Goal: Information Seeking & Learning: Check status

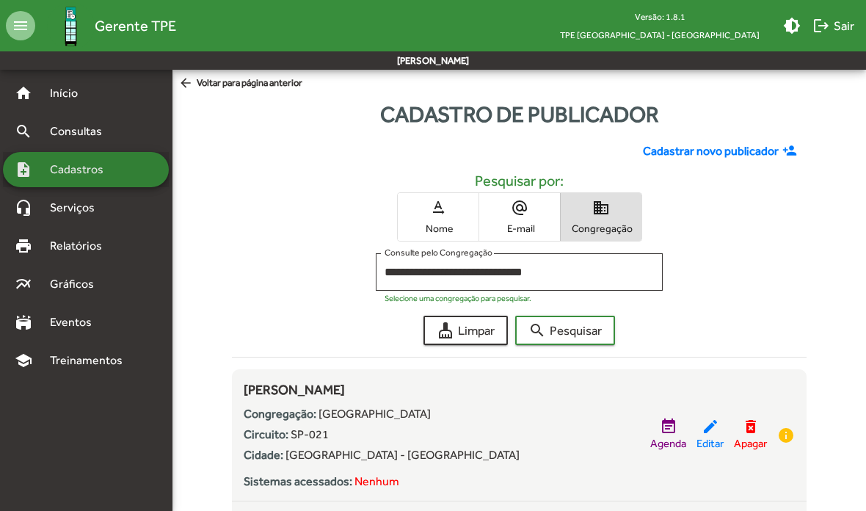
click at [74, 165] on span "Cadastros" at bounding box center [81, 170] width 81 height 18
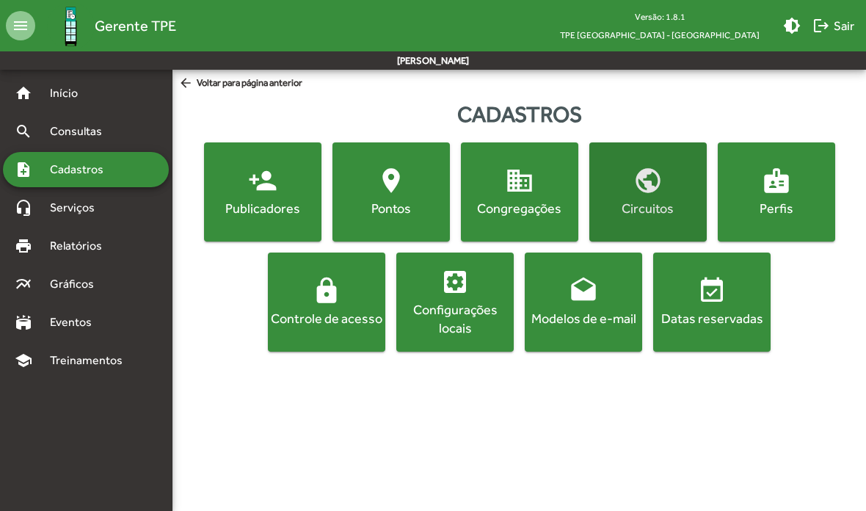
click at [651, 196] on span "public Circuitos" at bounding box center [648, 191] width 112 height 51
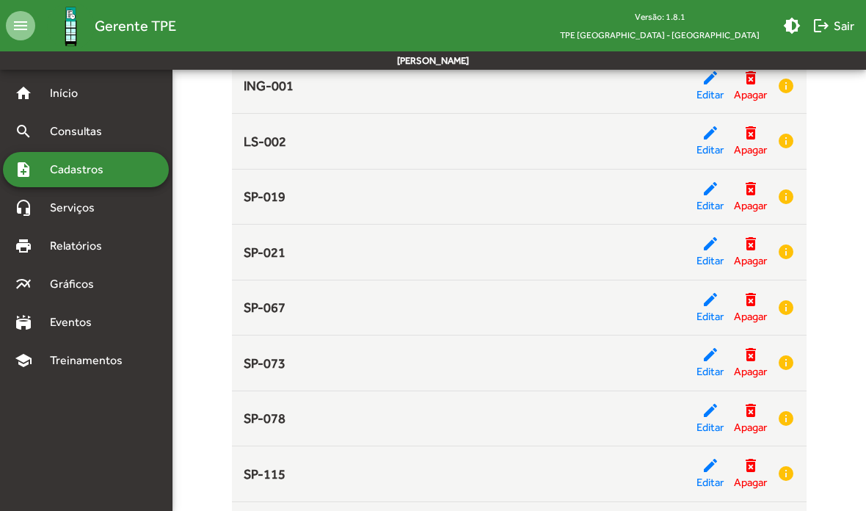
scroll to position [364, 0]
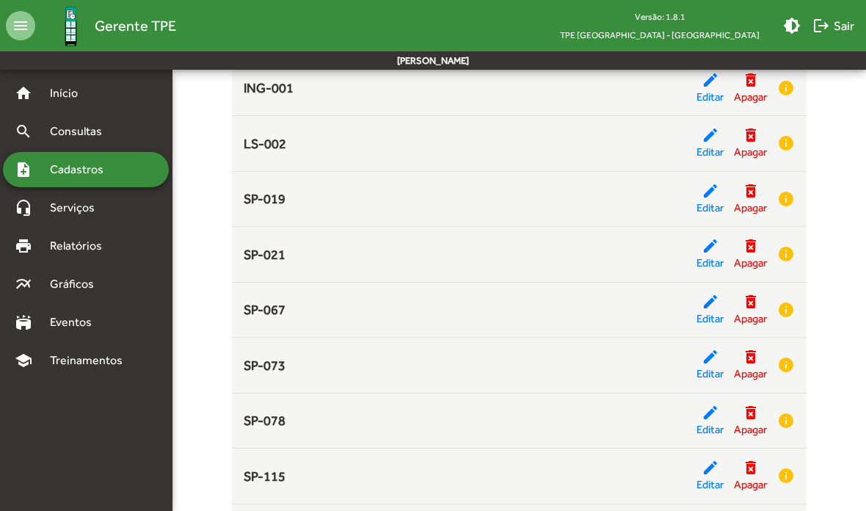
click at [786, 252] on mat-icon "info" at bounding box center [786, 254] width 18 height 18
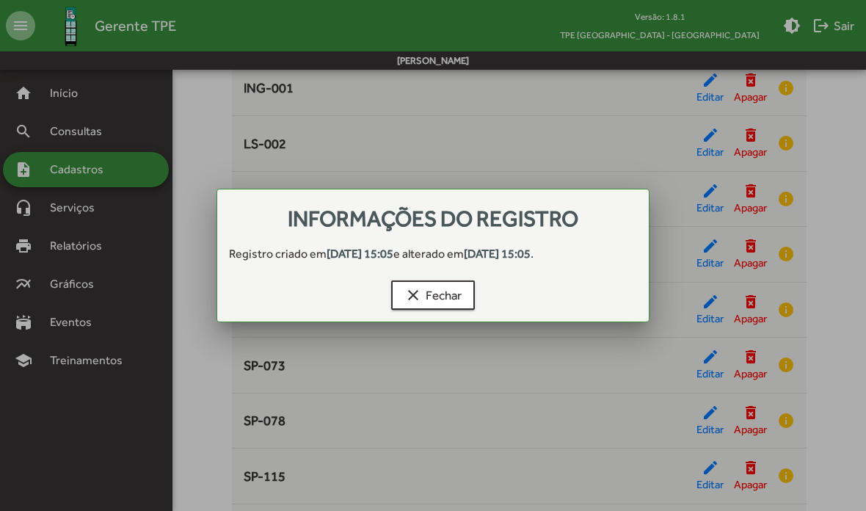
scroll to position [0, 0]
click at [442, 293] on span "clear Fechar" at bounding box center [432, 295] width 57 height 26
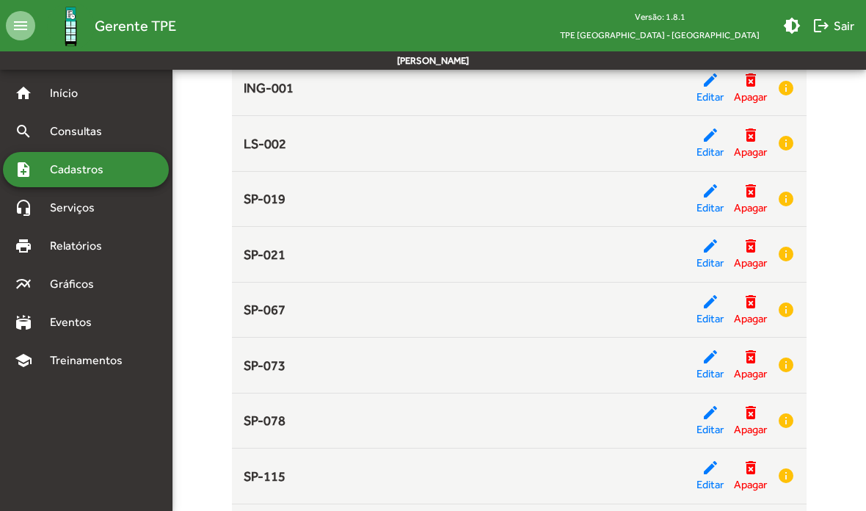
click at [707, 246] on mat-icon "edit" at bounding box center [710, 246] width 18 height 18
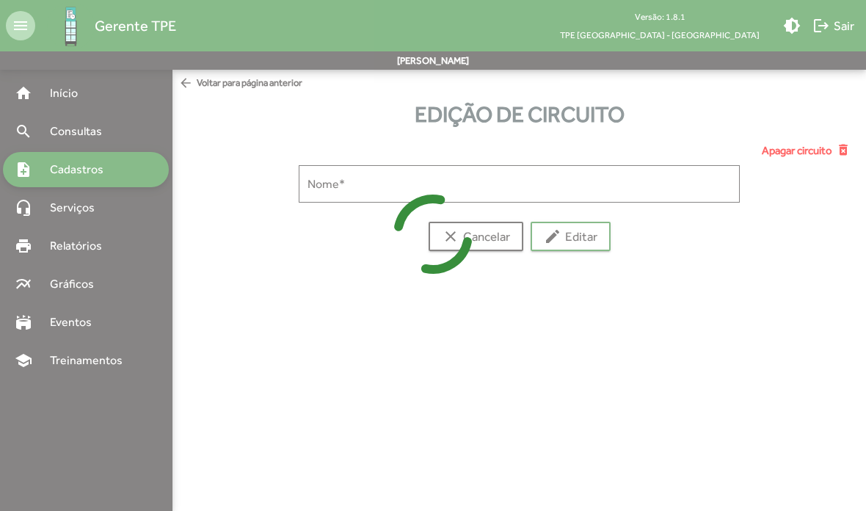
type input "******"
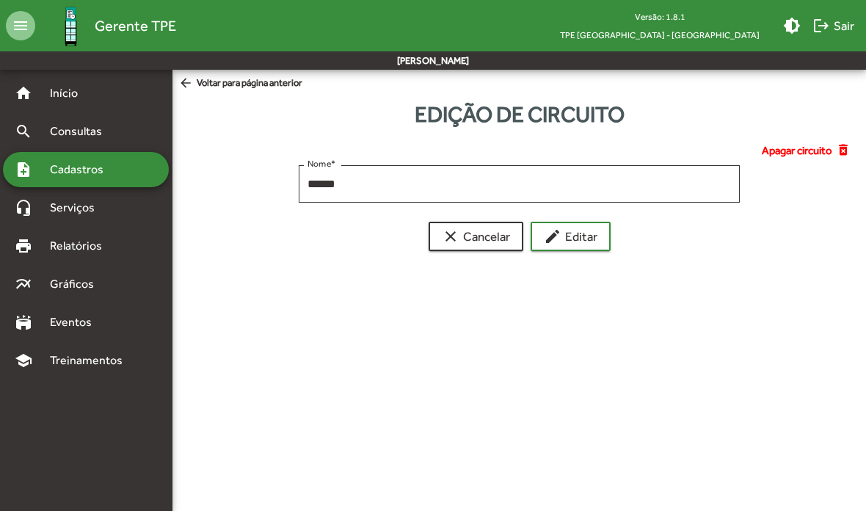
click at [624, 286] on html "menu Gerente TPE Versão: 1.8.1 TPE [GEOGRAPHIC_DATA] - [GEOGRAPHIC_DATA] bright…" at bounding box center [433, 143] width 866 height 286
click at [65, 239] on span "Relatórios" at bounding box center [81, 246] width 80 height 18
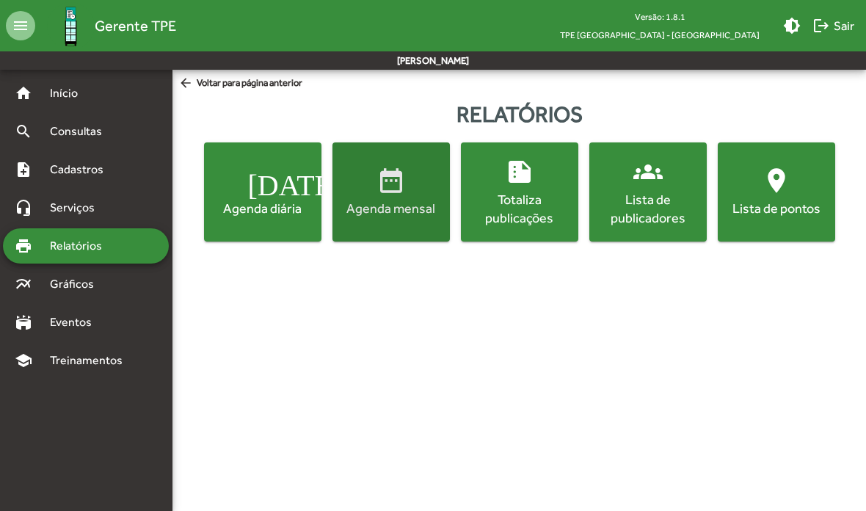
click at [398, 204] on div "Agenda mensal" at bounding box center [391, 208] width 112 height 18
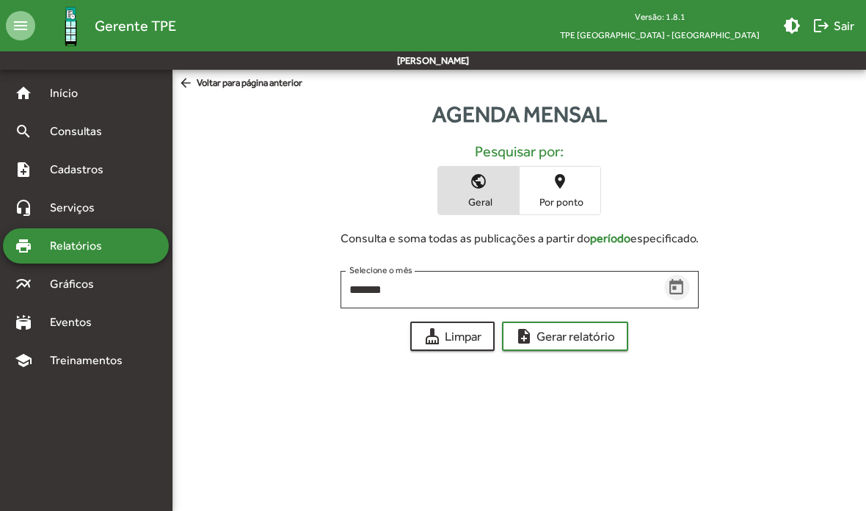
click at [674, 290] on icon "Open calendar" at bounding box center [676, 286] width 14 height 15
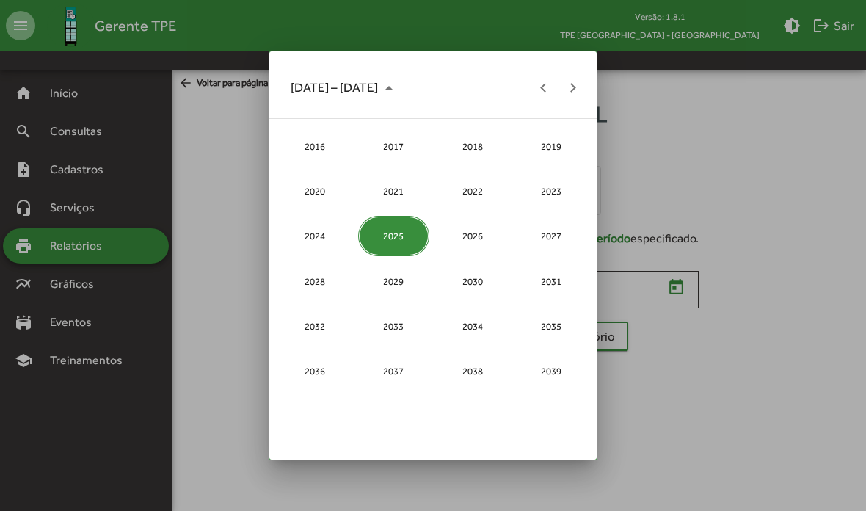
click at [388, 229] on div "2025" at bounding box center [393, 236] width 71 height 40
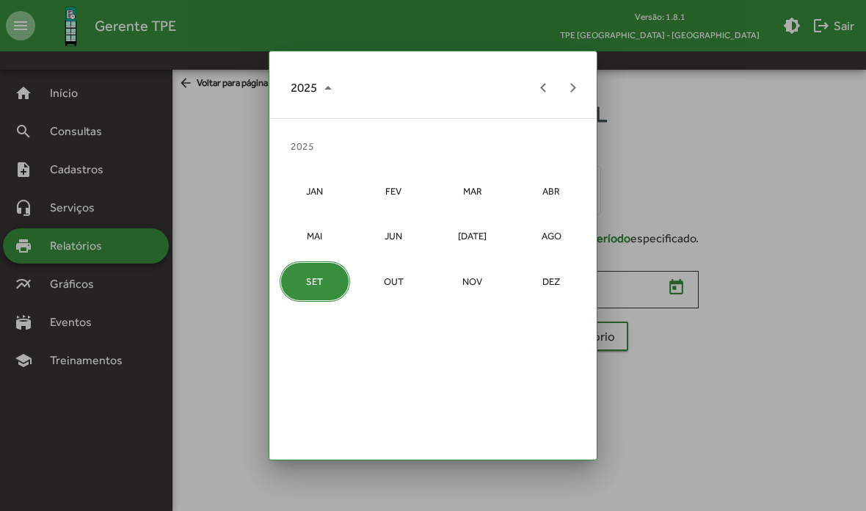
click at [571, 226] on div "AGO" at bounding box center [551, 236] width 71 height 40
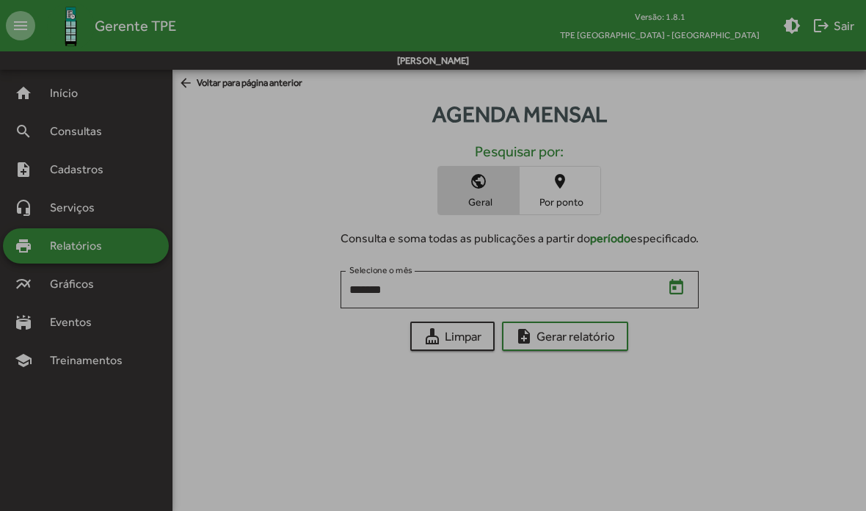
type input "*******"
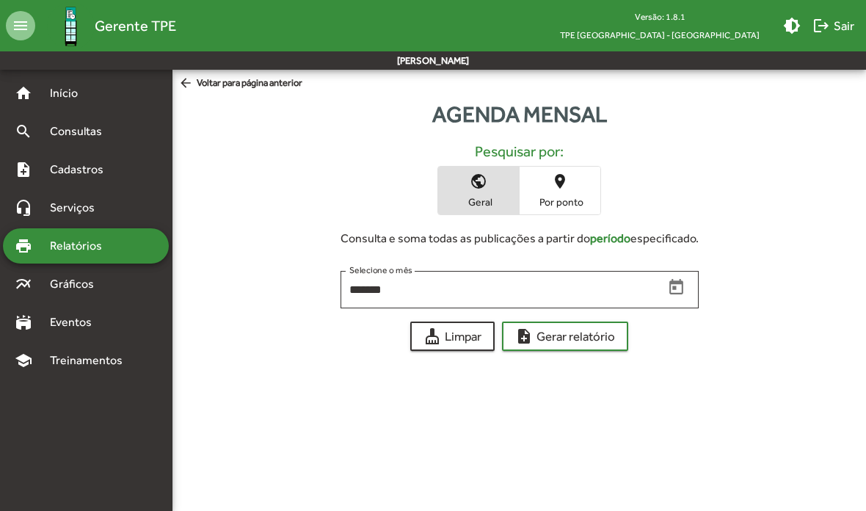
click at [484, 185] on mat-icon "public" at bounding box center [479, 181] width 18 height 18
click at [577, 338] on span "note_add Gerar relatório" at bounding box center [565, 336] width 100 height 26
click at [55, 281] on span "Gráficos" at bounding box center [77, 284] width 73 height 18
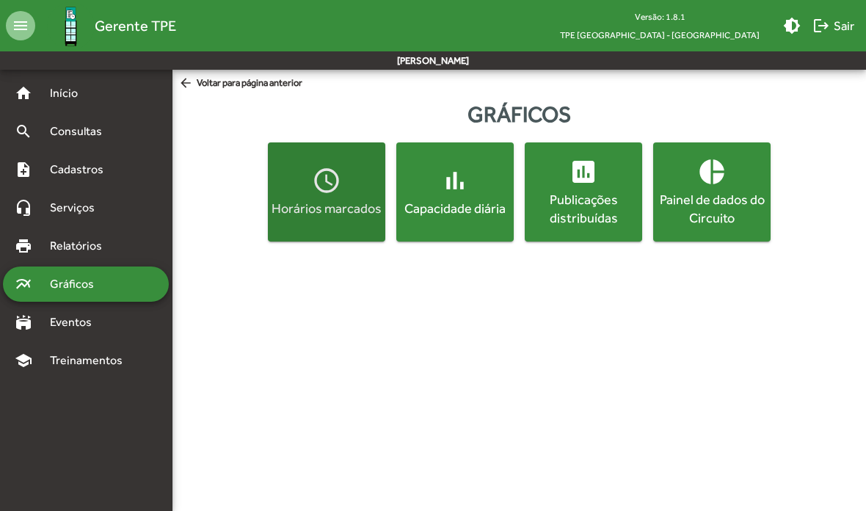
click at [324, 204] on div "Horários marcados" at bounding box center [327, 208] width 112 height 18
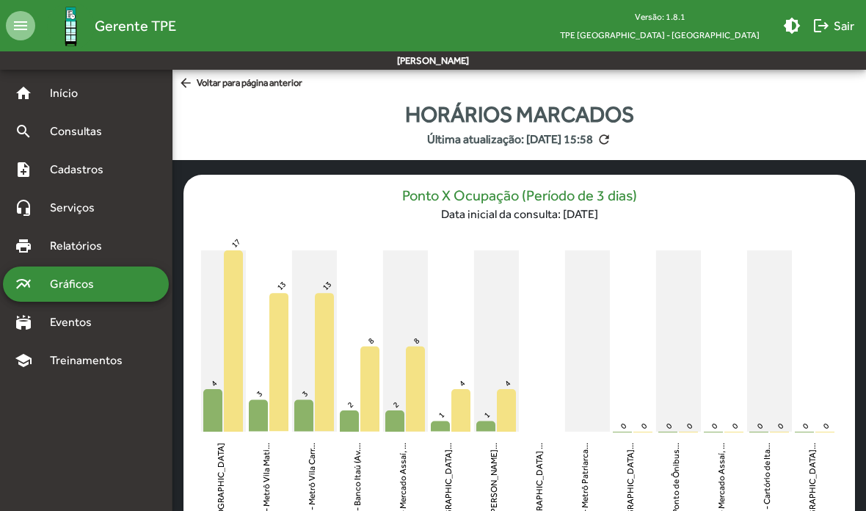
click at [611, 135] on mat-icon "refresh" at bounding box center [604, 139] width 15 height 15
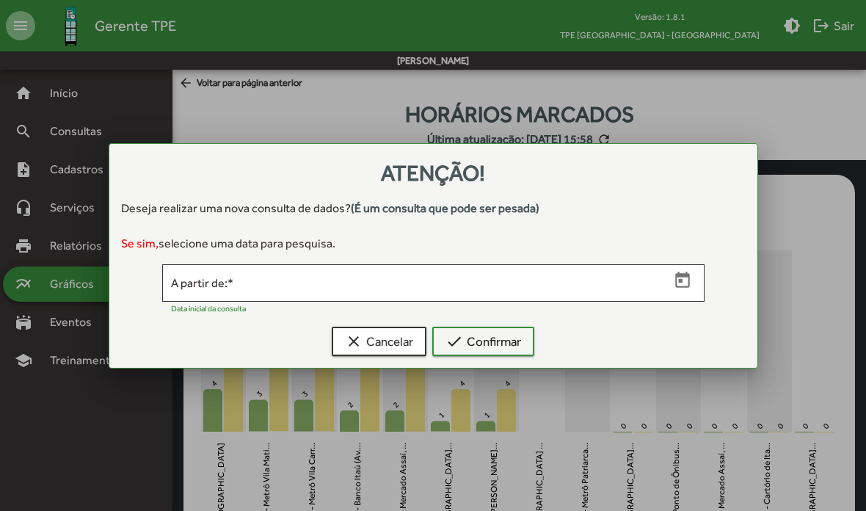
click at [390, 340] on span "clear Cancelar" at bounding box center [379, 341] width 68 height 26
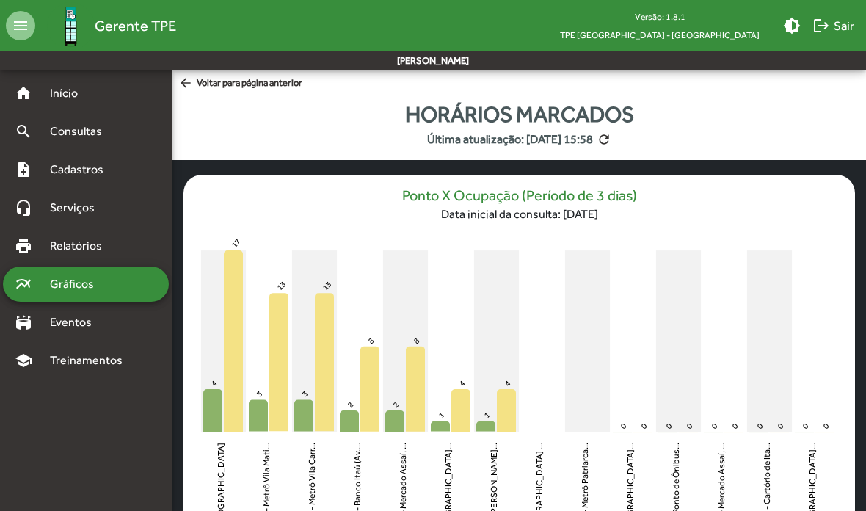
click at [611, 135] on mat-icon "refresh" at bounding box center [604, 139] width 15 height 15
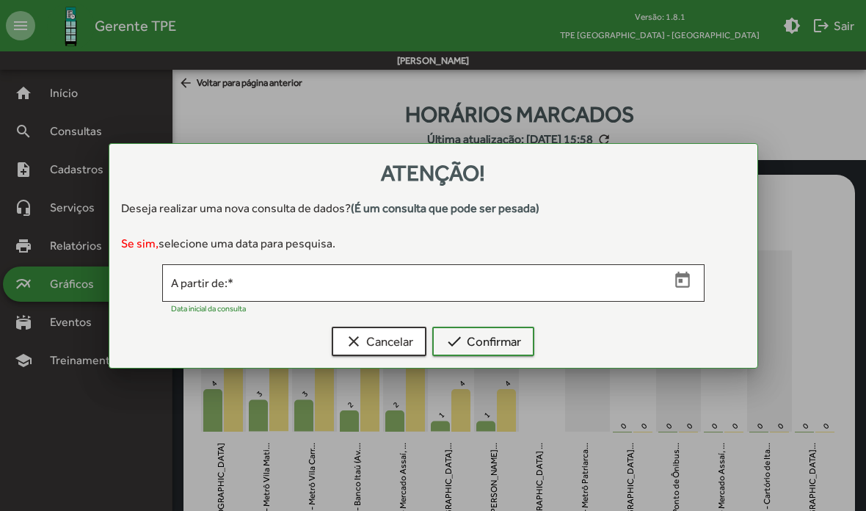
click at [683, 280] on icon "Open calendar" at bounding box center [682, 280] width 19 height 19
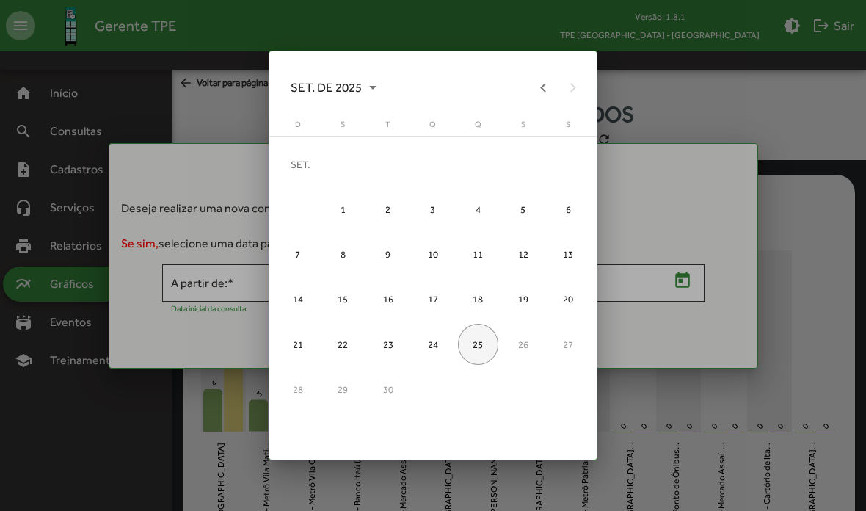
click at [332, 196] on div "1" at bounding box center [343, 209] width 40 height 40
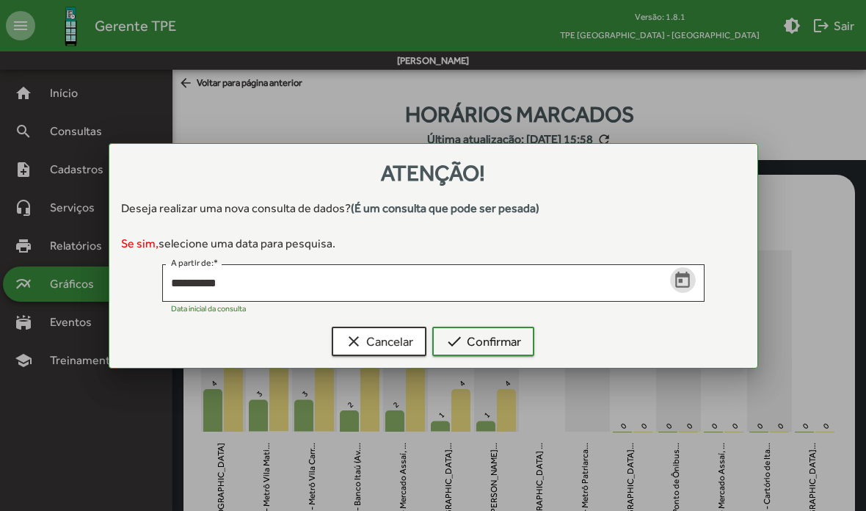
click at [688, 272] on icon "Open calendar" at bounding box center [682, 280] width 19 height 19
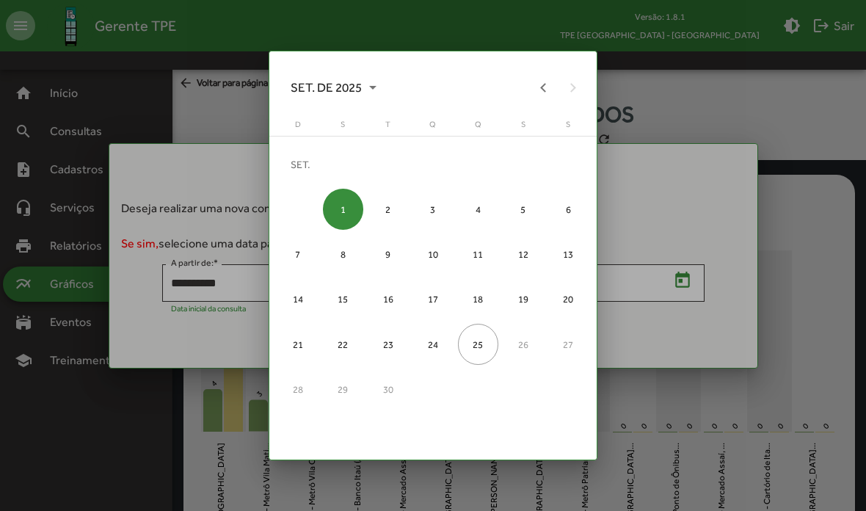
click at [548, 79] on div "SET. DE 2025" at bounding box center [433, 87] width 309 height 29
click at [558, 73] on button "Previous month" at bounding box center [542, 87] width 29 height 29
click at [387, 198] on div "1" at bounding box center [388, 209] width 40 height 40
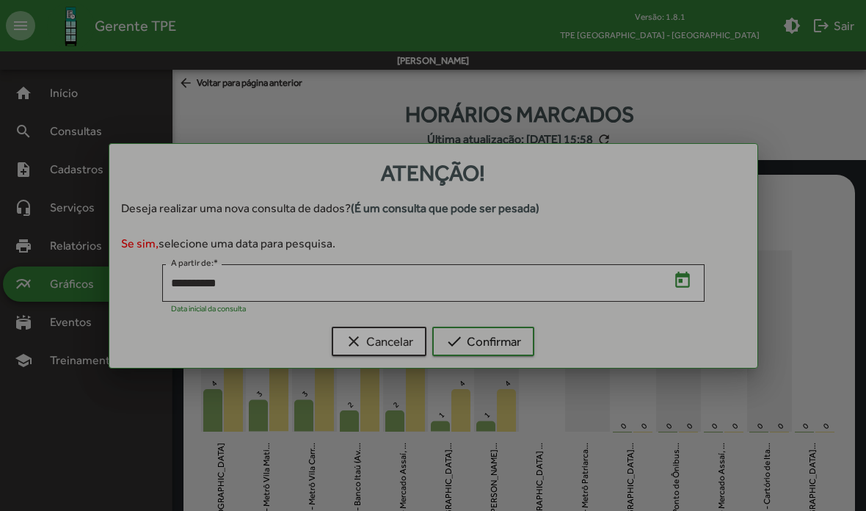
type input "**********"
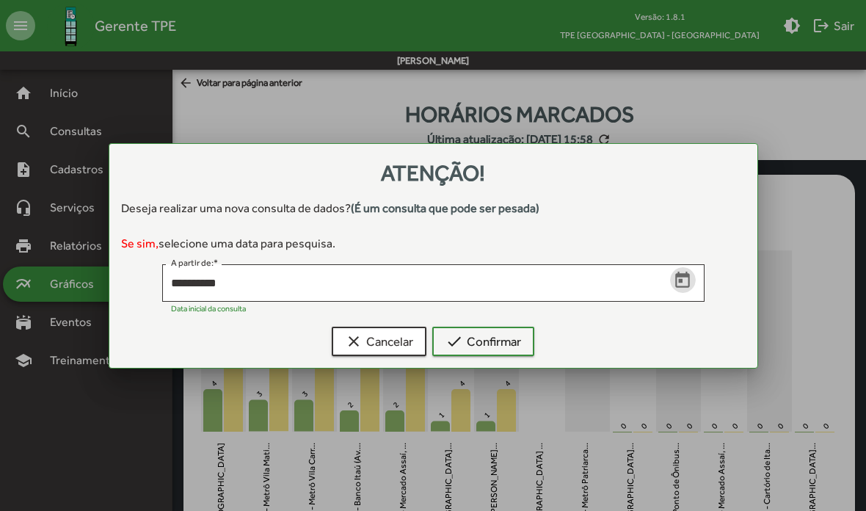
click at [506, 347] on span "check Confirmar" at bounding box center [483, 341] width 76 height 26
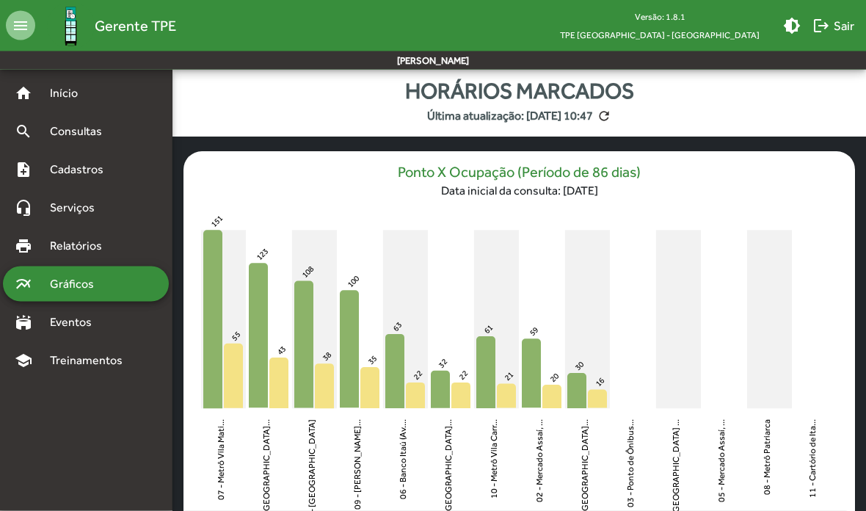
scroll to position [89, 0]
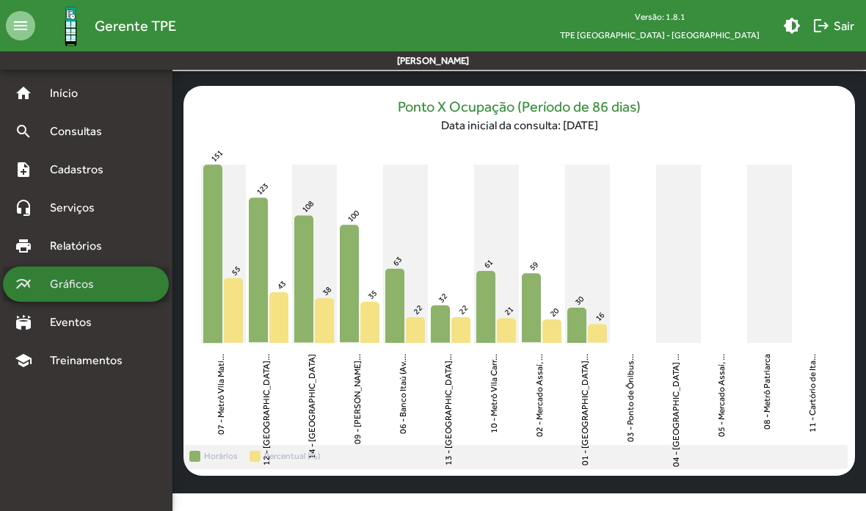
click at [93, 285] on span "Gráficos" at bounding box center [77, 284] width 73 height 18
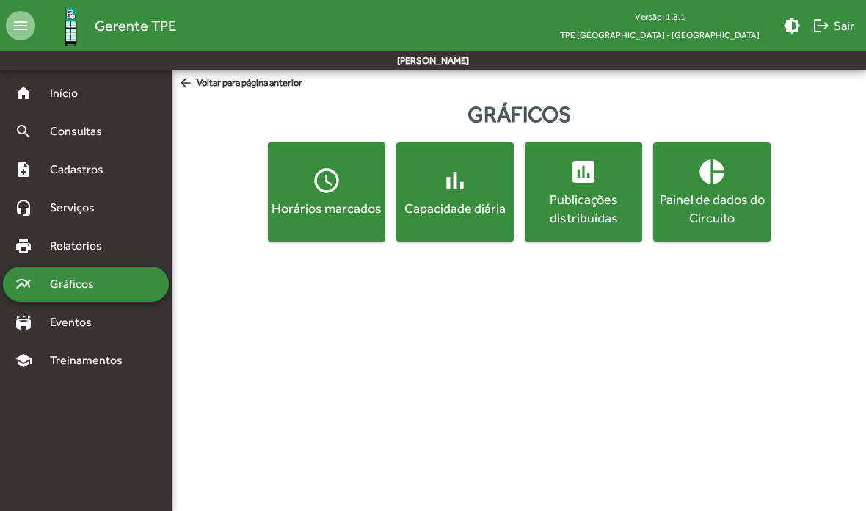
click at [483, 217] on div "Capacidade diária" at bounding box center [455, 208] width 112 height 18
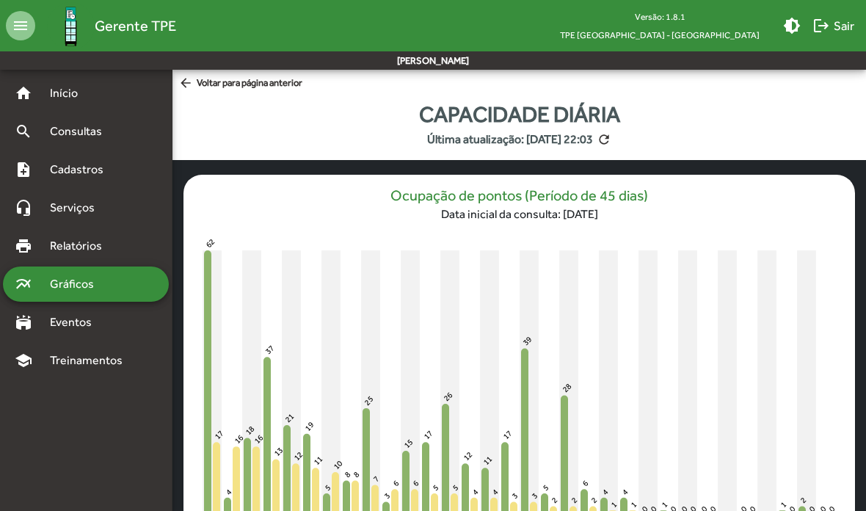
click at [611, 142] on mat-icon "refresh" at bounding box center [604, 139] width 15 height 15
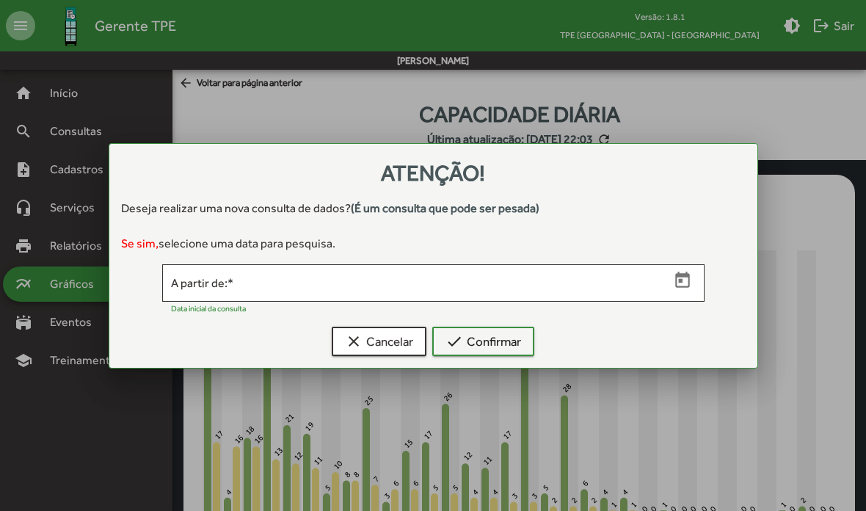
click at [680, 281] on icon "Open calendar" at bounding box center [682, 278] width 14 height 15
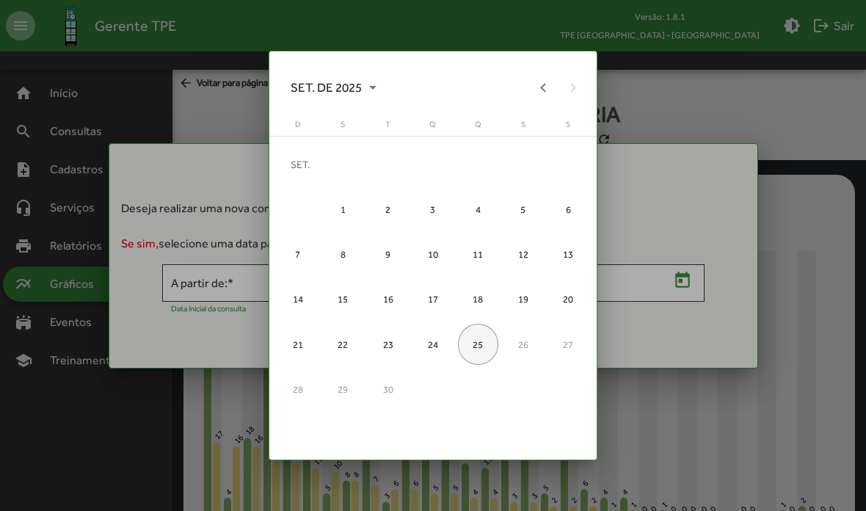
click at [558, 73] on button "Previous month" at bounding box center [542, 87] width 29 height 29
click at [382, 200] on div "1" at bounding box center [388, 209] width 40 height 40
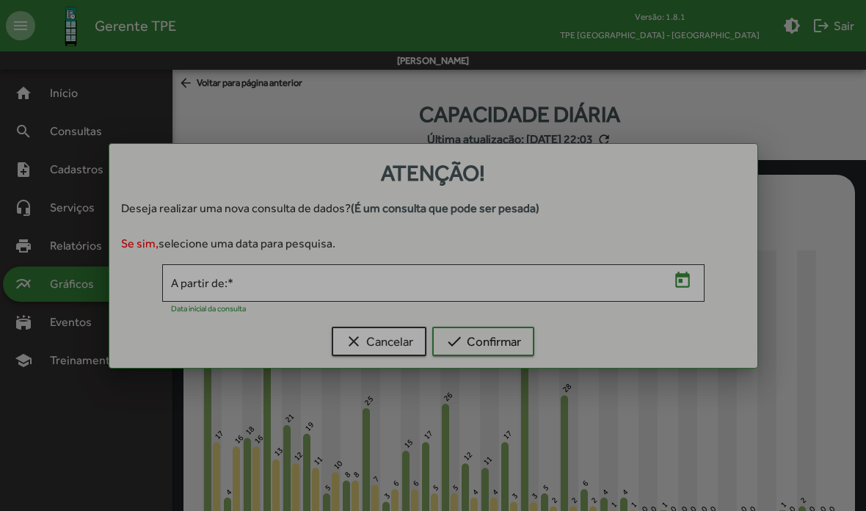
type input "**********"
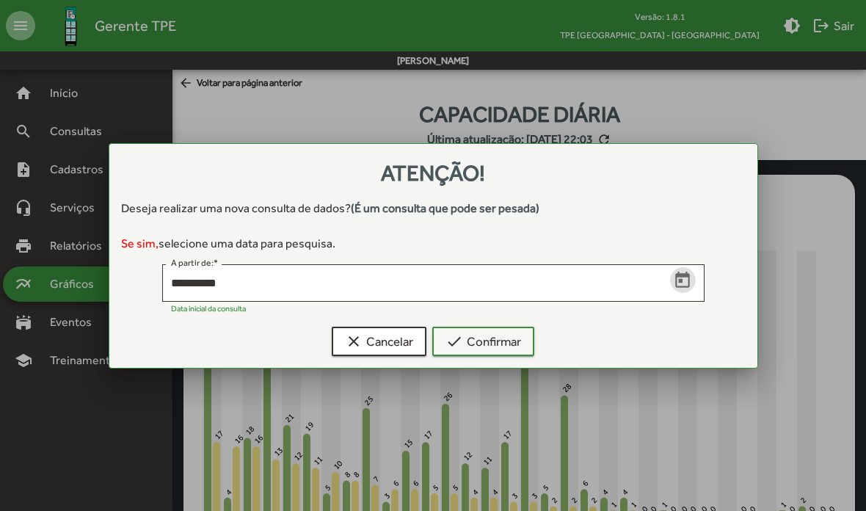
click at [508, 345] on span "check Confirmar" at bounding box center [483, 341] width 76 height 26
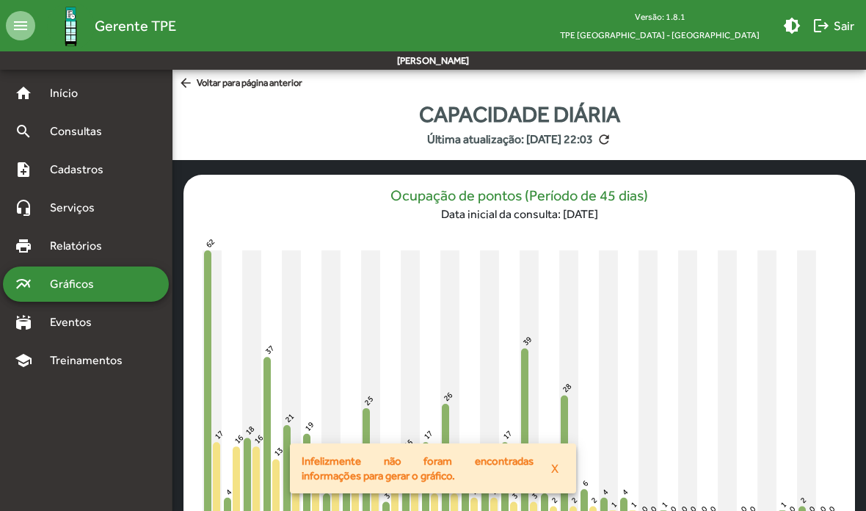
click at [611, 137] on mat-icon "refresh" at bounding box center [604, 139] width 15 height 15
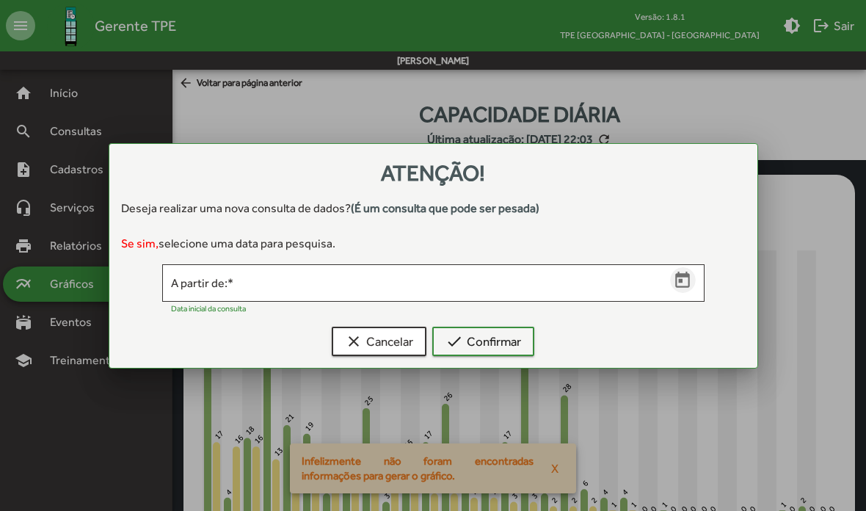
click at [687, 282] on icon "Open calendar" at bounding box center [682, 280] width 19 height 19
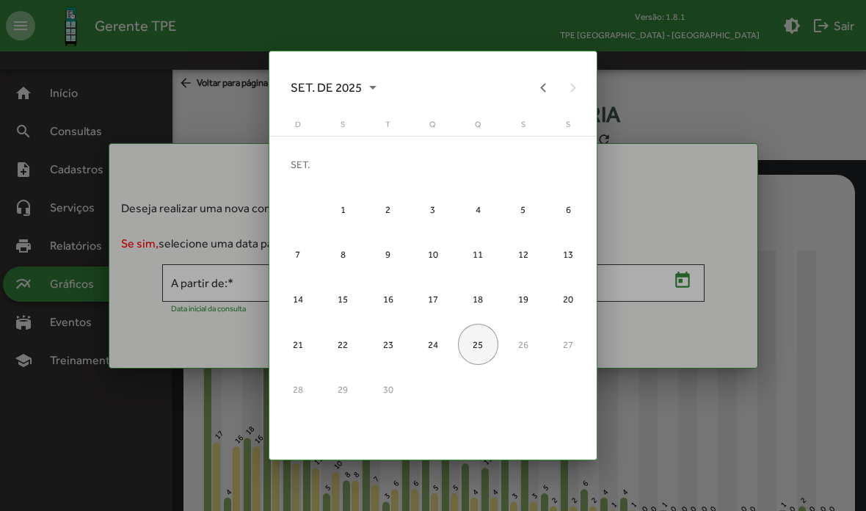
click at [558, 73] on button "Previous month" at bounding box center [542, 87] width 29 height 29
click at [535, 150] on div "1" at bounding box center [523, 164] width 40 height 40
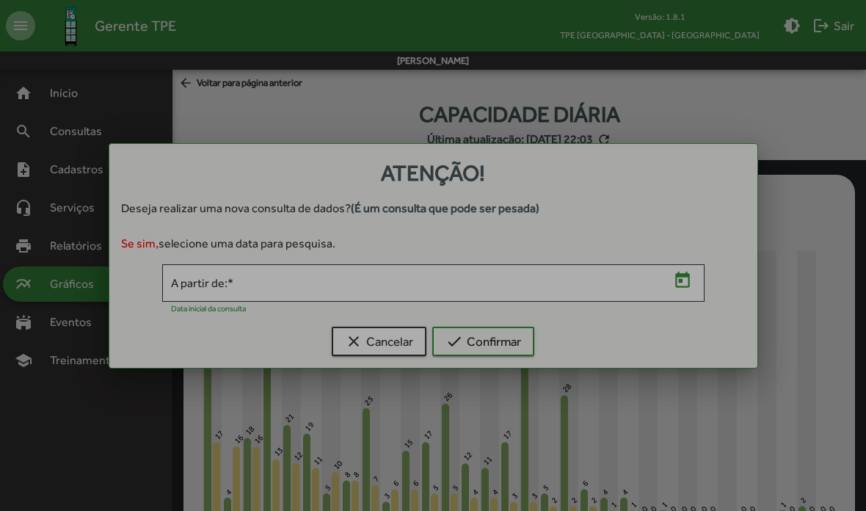
type input "**********"
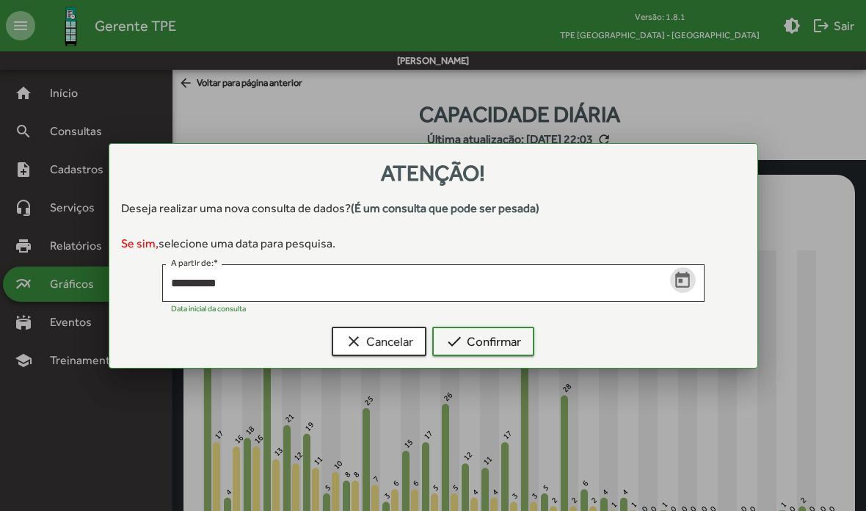
click at [499, 348] on span "check Confirmar" at bounding box center [483, 341] width 76 height 26
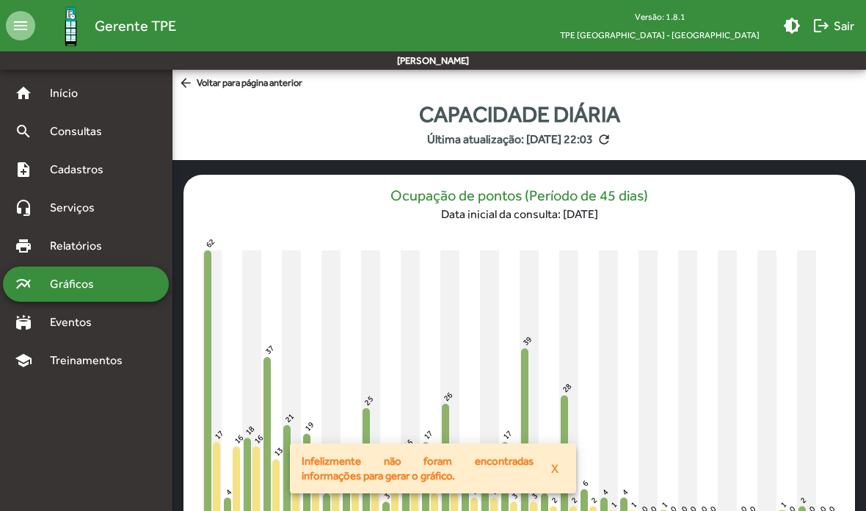
click at [553, 467] on span "X" at bounding box center [554, 468] width 7 height 26
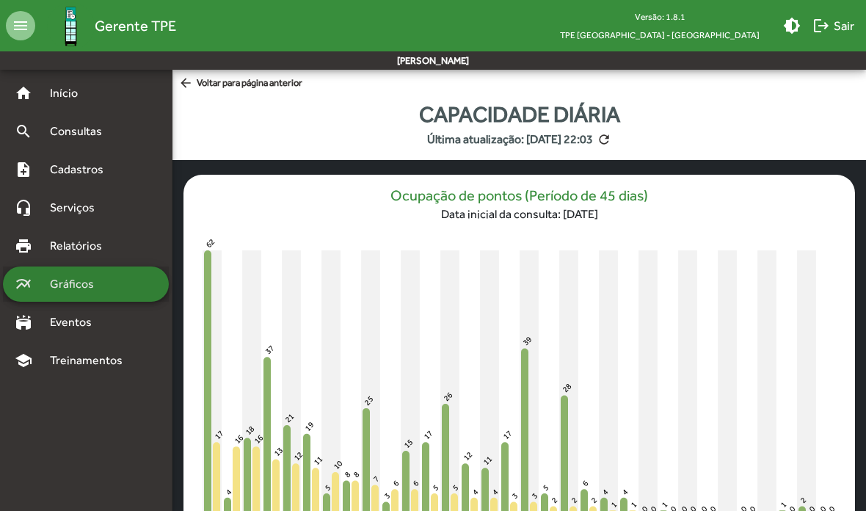
click at [70, 284] on span "Gráficos" at bounding box center [77, 284] width 73 height 18
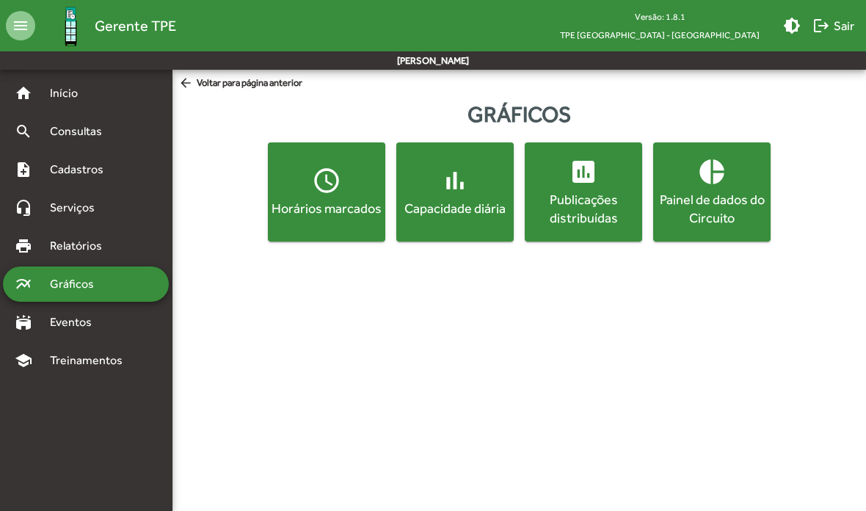
click at [706, 201] on div "Painel de dados do Circuito" at bounding box center [712, 208] width 112 height 37
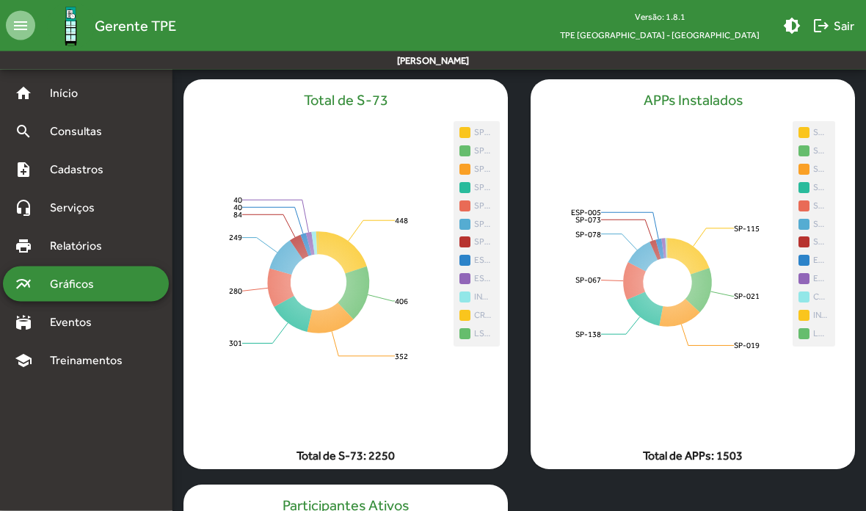
scroll to position [95, 0]
click at [76, 332] on div "stadium Eventos" at bounding box center [86, 322] width 166 height 35
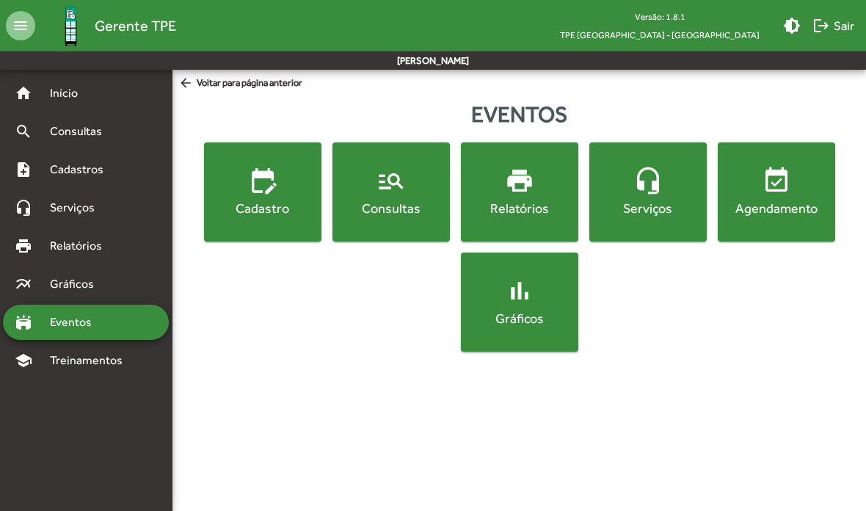
click at [529, 183] on mat-icon "print" at bounding box center [519, 180] width 29 height 29
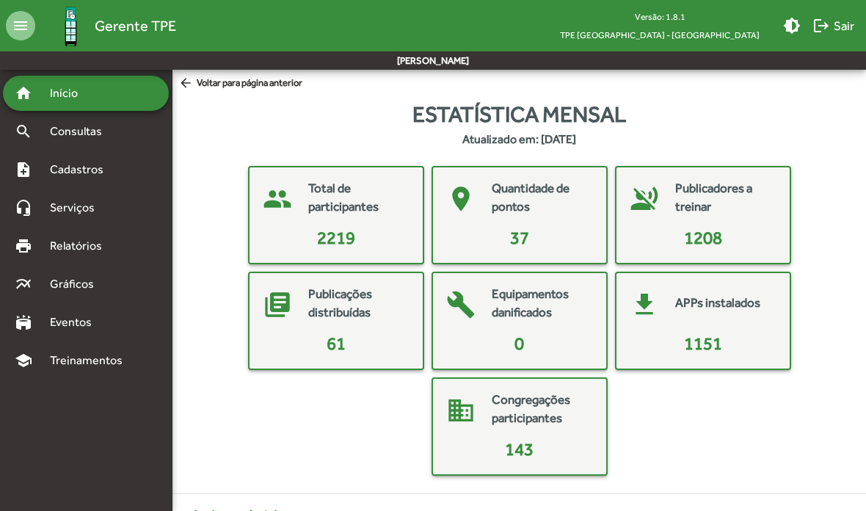
click at [189, 79] on mat-icon "arrow_back" at bounding box center [187, 84] width 18 height 16
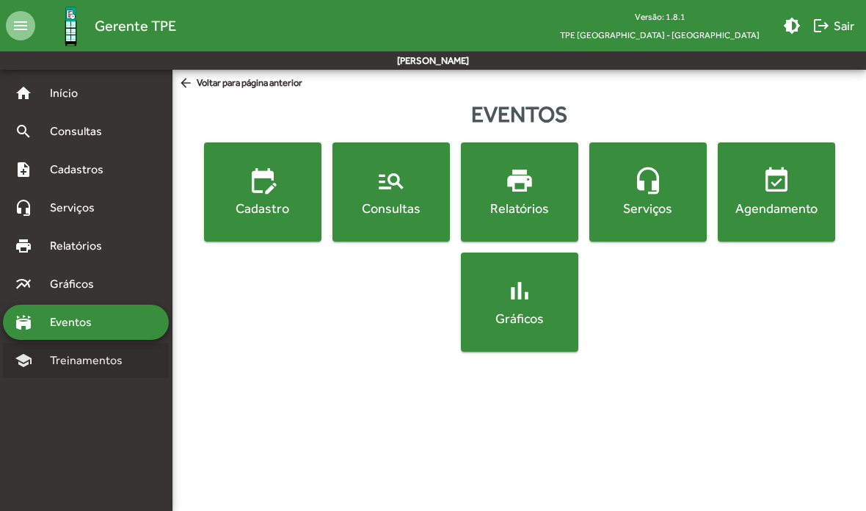
click at [70, 362] on span "Treinamentos" at bounding box center [90, 360] width 99 height 18
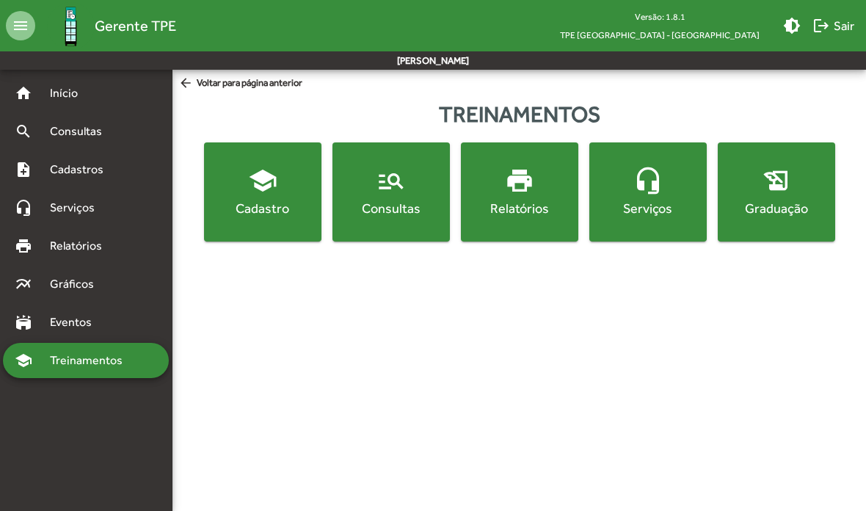
click at [200, 80] on span "arrow_back Voltar para página anterior" at bounding box center [240, 84] width 124 height 16
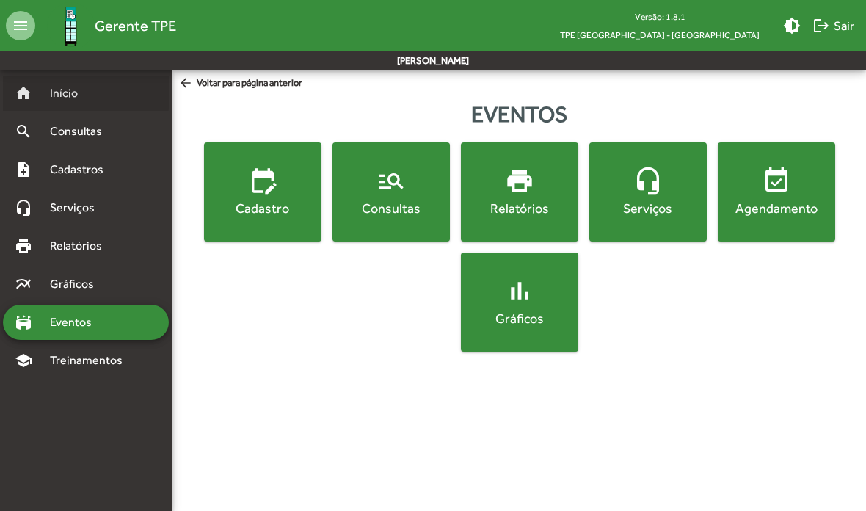
click at [48, 90] on span "Início" at bounding box center [70, 93] width 58 height 18
